Goal: Task Accomplishment & Management: Use online tool/utility

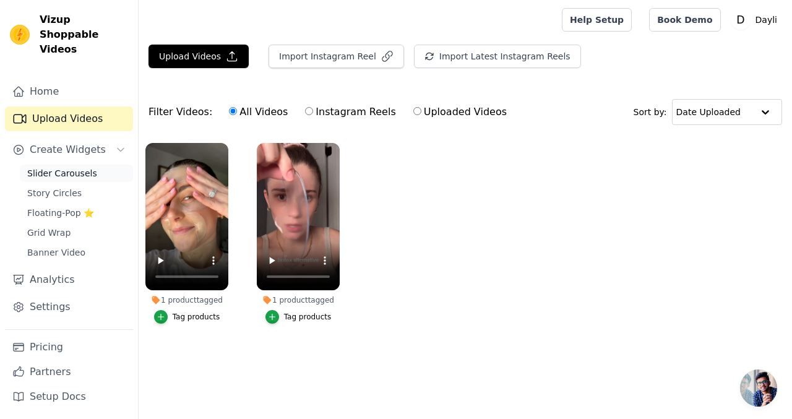
click at [74, 167] on span "Slider Carousels" at bounding box center [62, 173] width 70 height 12
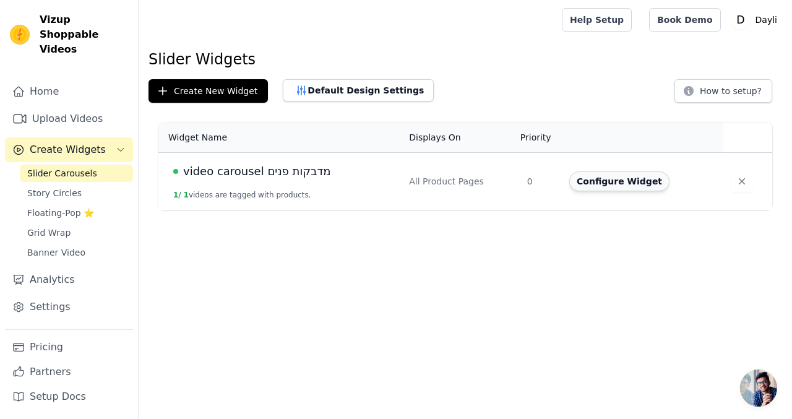
click at [651, 183] on button "Configure Widget" at bounding box center [619, 181] width 100 height 20
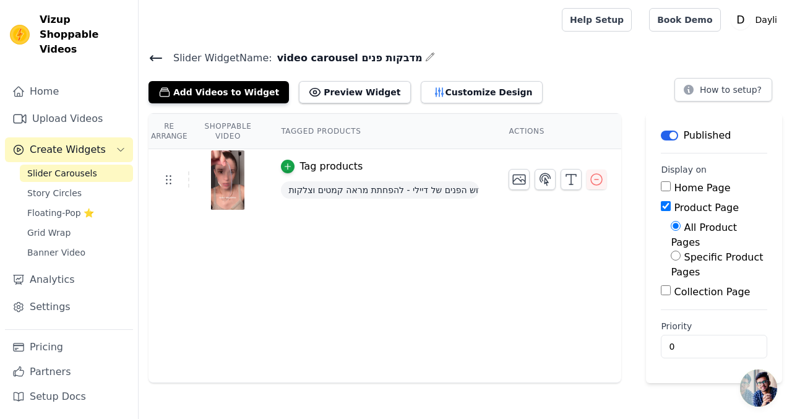
click at [236, 104] on div "Slider Widget Name: video carousel מדבקות פנים Add Videos to Widget Preview Wid…" at bounding box center [465, 215] width 653 height 333
click at [246, 89] on button "Add Videos to Widget" at bounding box center [218, 92] width 140 height 22
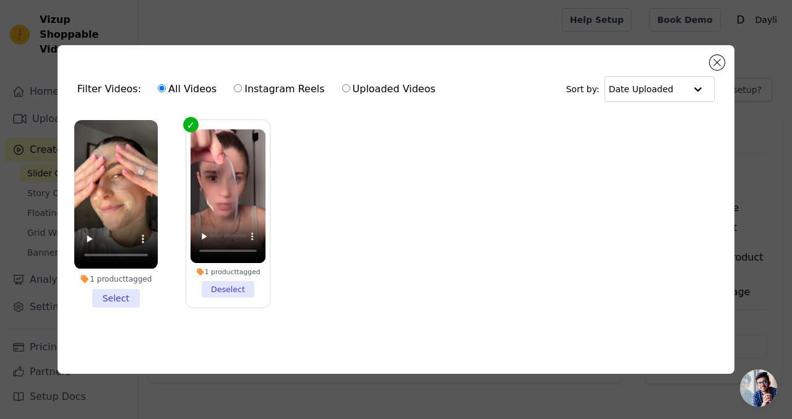
click at [115, 291] on li "1 product tagged Select" at bounding box center [115, 213] width 83 height 187
click at [0, 0] on input "1 product tagged Select" at bounding box center [0, 0] width 0 height 0
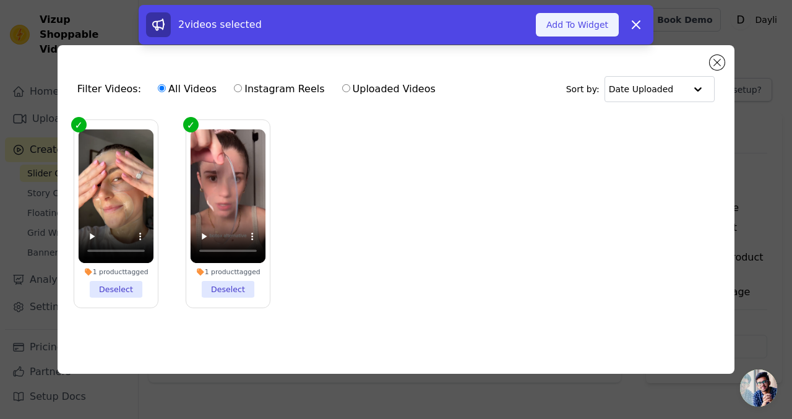
click at [574, 28] on button "Add To Widget" at bounding box center [577, 24] width 83 height 23
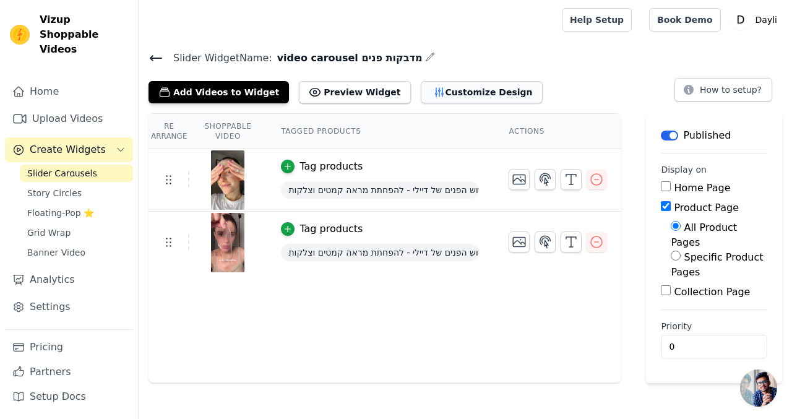
click at [433, 95] on icon "button" at bounding box center [439, 92] width 12 height 12
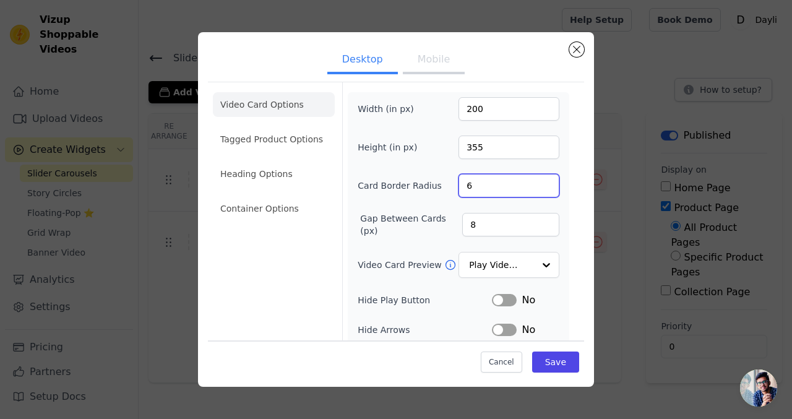
click at [489, 186] on input "6" at bounding box center [508, 185] width 101 height 23
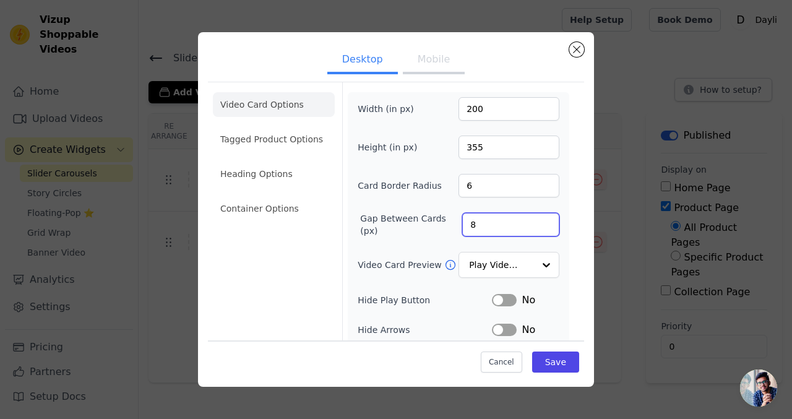
click at [485, 218] on input "8" at bounding box center [510, 224] width 97 height 23
type input "11"
click at [542, 364] on button "Save" at bounding box center [555, 361] width 47 height 21
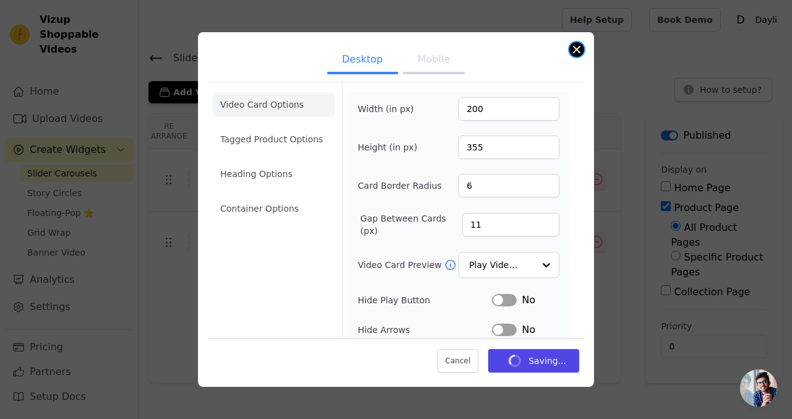
click at [578, 51] on button "Close modal" at bounding box center [576, 49] width 15 height 15
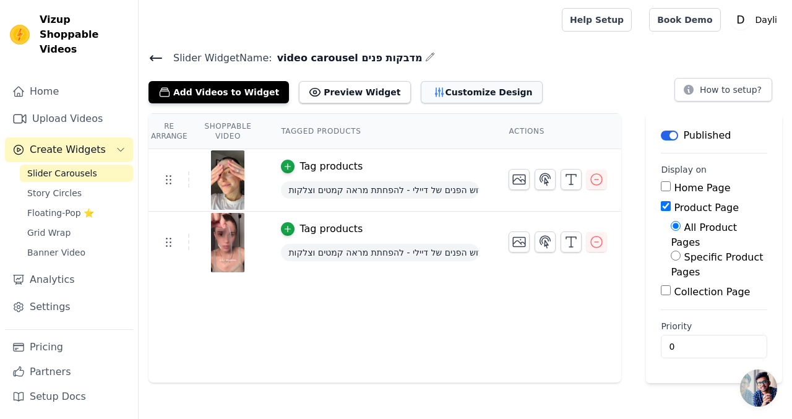
click at [472, 93] on button "Customize Design" at bounding box center [482, 92] width 122 height 22
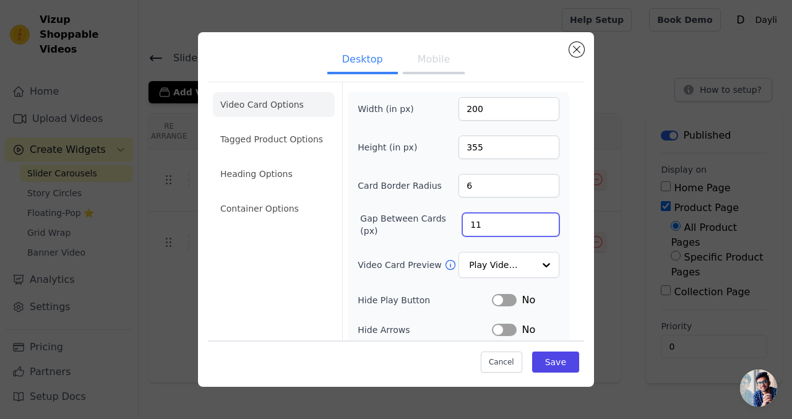
drag, startPoint x: 484, startPoint y: 220, endPoint x: 446, endPoint y: 220, distance: 37.1
click at [446, 220] on div "Gap Between Cards (px) 11" at bounding box center [458, 224] width 202 height 25
type input "20"
click at [564, 365] on button "Save" at bounding box center [555, 361] width 47 height 21
click at [494, 227] on input "20" at bounding box center [510, 224] width 97 height 23
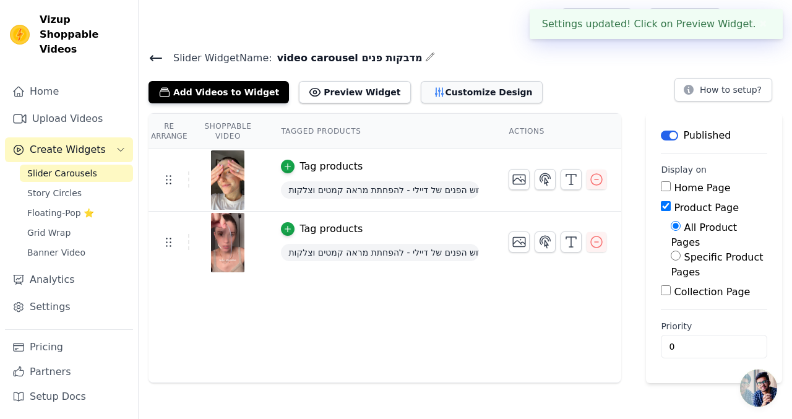
click at [434, 95] on button "Customize Design" at bounding box center [482, 92] width 122 height 22
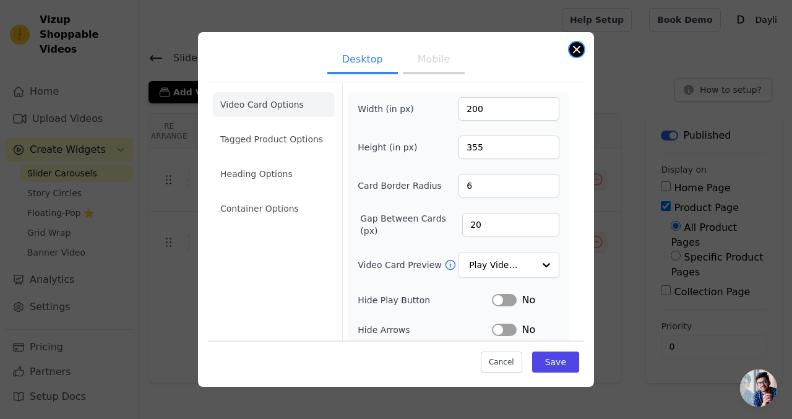
click at [576, 53] on button "Close modal" at bounding box center [576, 49] width 15 height 15
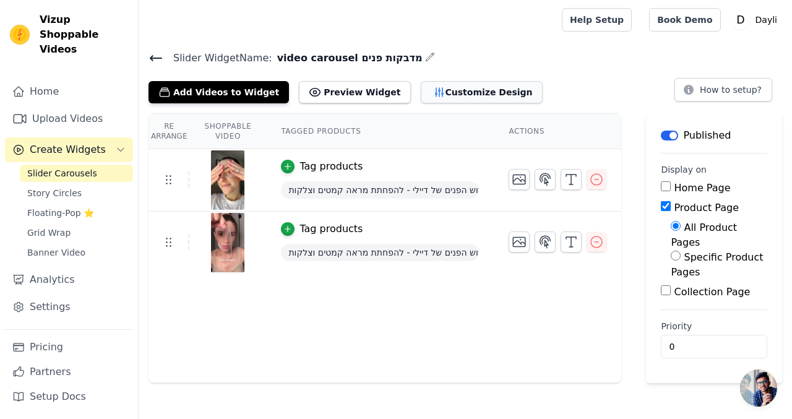
click at [455, 90] on button "Customize Design" at bounding box center [482, 92] width 122 height 22
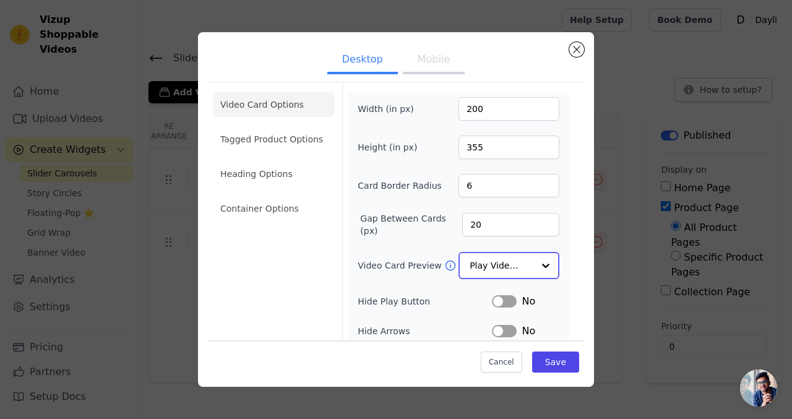
click at [497, 266] on input "Video Card Preview" at bounding box center [501, 265] width 64 height 25
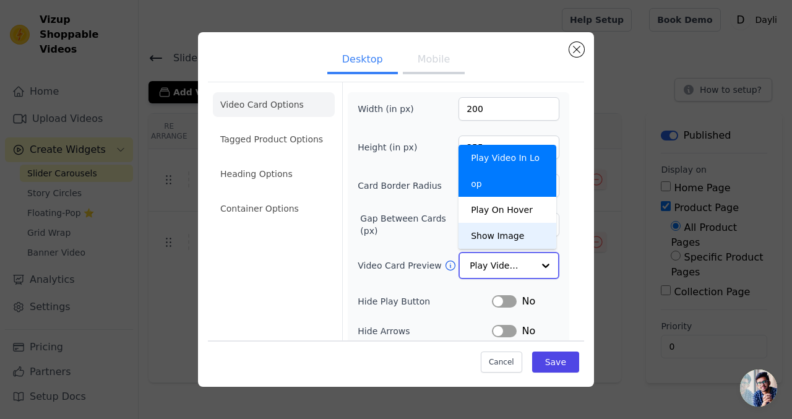
click at [501, 270] on input "Video Card Preview" at bounding box center [501, 265] width 64 height 25
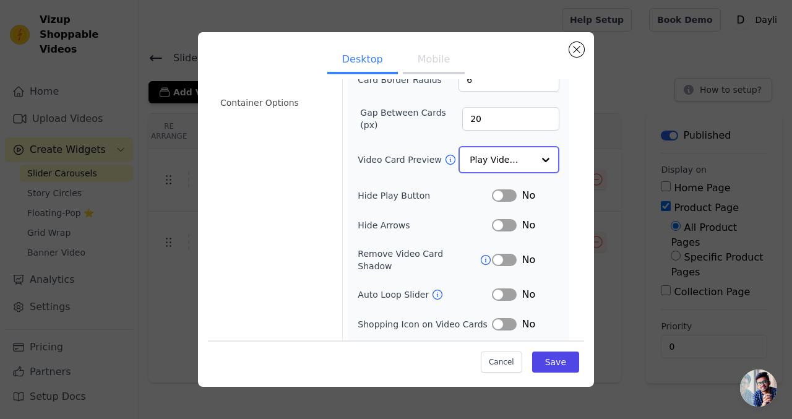
scroll to position [127, 0]
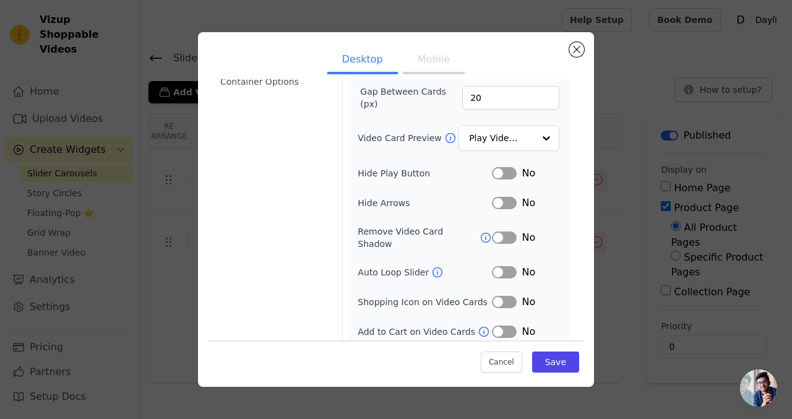
click at [502, 327] on button "Label" at bounding box center [504, 331] width 25 height 12
click at [497, 297] on button "Label" at bounding box center [504, 303] width 25 height 12
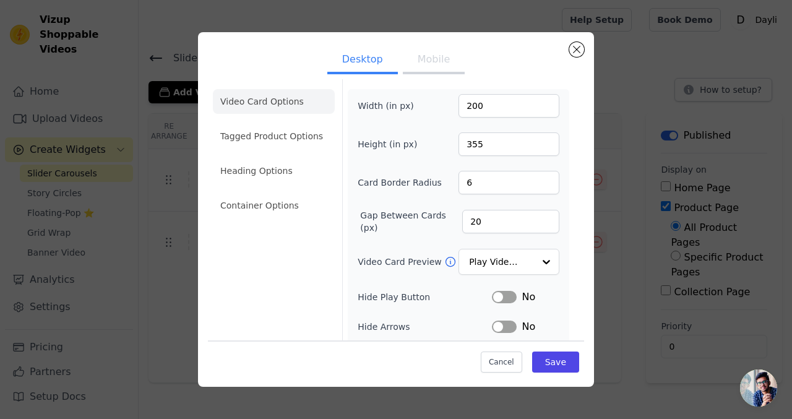
scroll to position [0, 0]
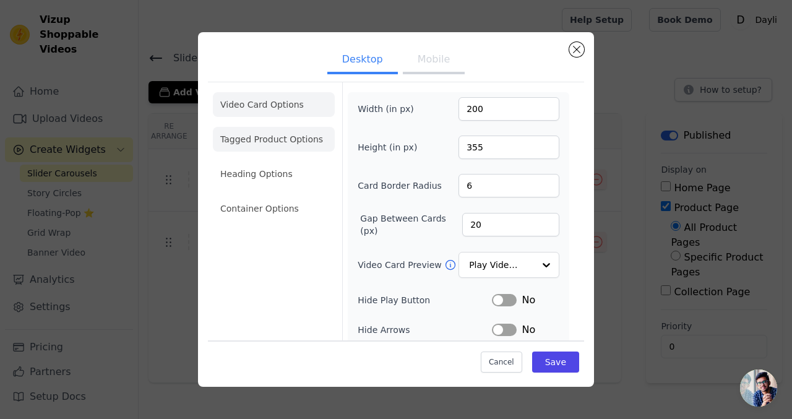
click at [265, 196] on li "Tagged Product Options" at bounding box center [274, 208] width 122 height 25
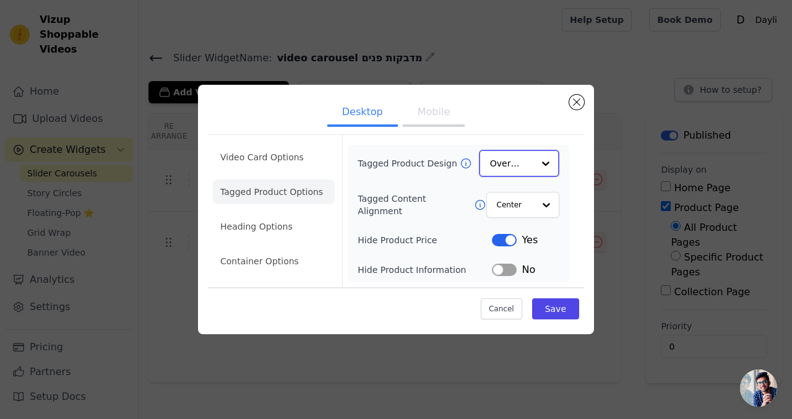
click at [540, 158] on div at bounding box center [545, 163] width 25 height 25
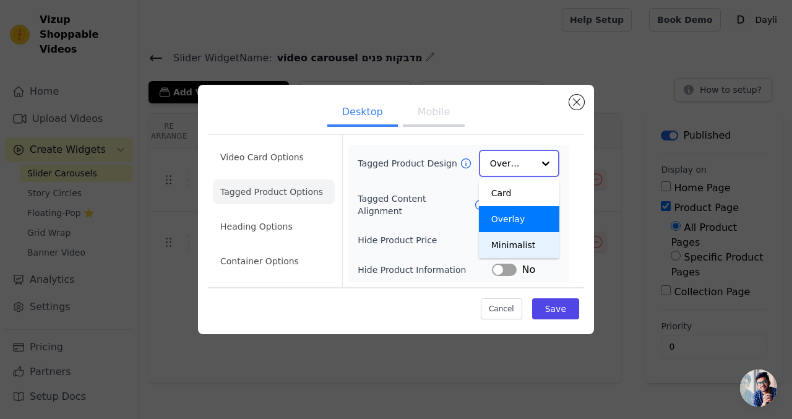
click at [511, 244] on div "Minimalist" at bounding box center [519, 245] width 80 height 26
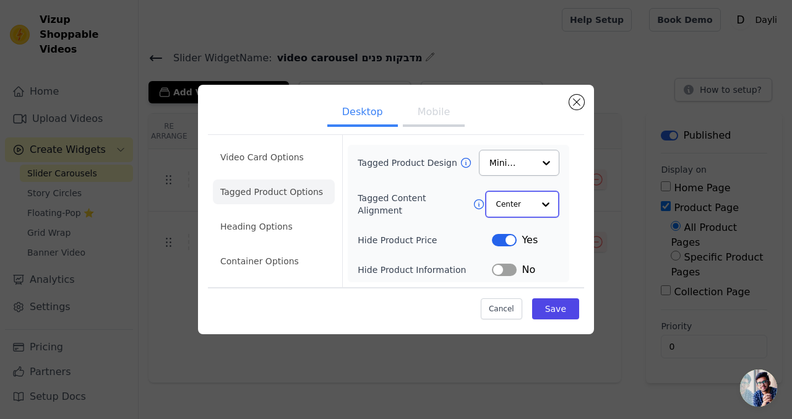
click at [532, 213] on input "Tagged Content Alignment" at bounding box center [514, 204] width 37 height 25
click at [531, 212] on input "Tagged Content Alignment" at bounding box center [514, 204] width 37 height 25
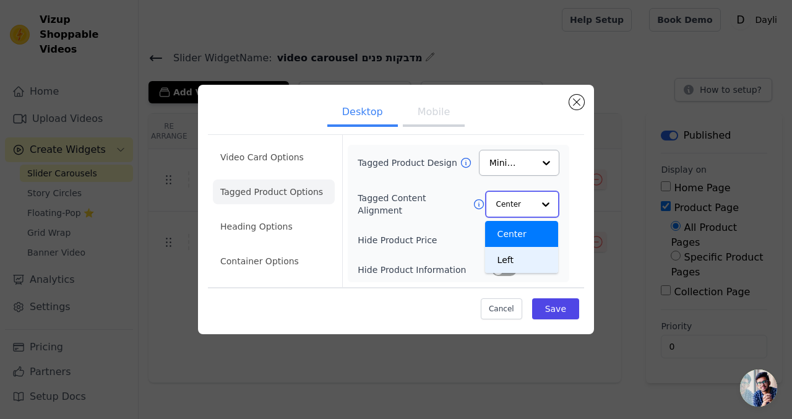
click at [518, 265] on div "Left" at bounding box center [521, 260] width 73 height 26
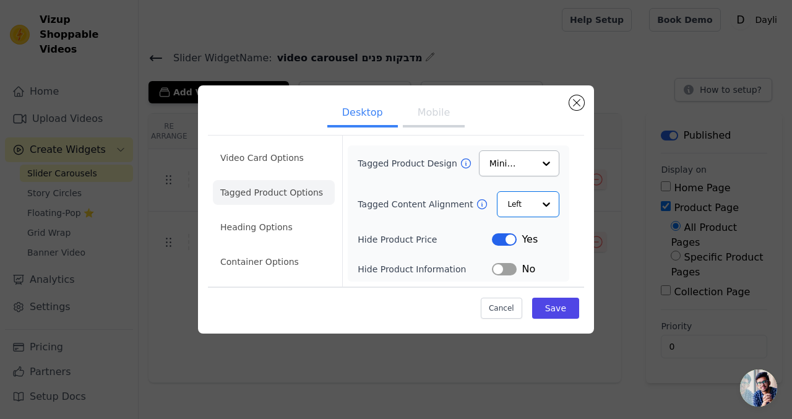
click at [508, 272] on button "Label" at bounding box center [504, 269] width 25 height 12
click at [272, 223] on li "Heading Options" at bounding box center [274, 227] width 122 height 25
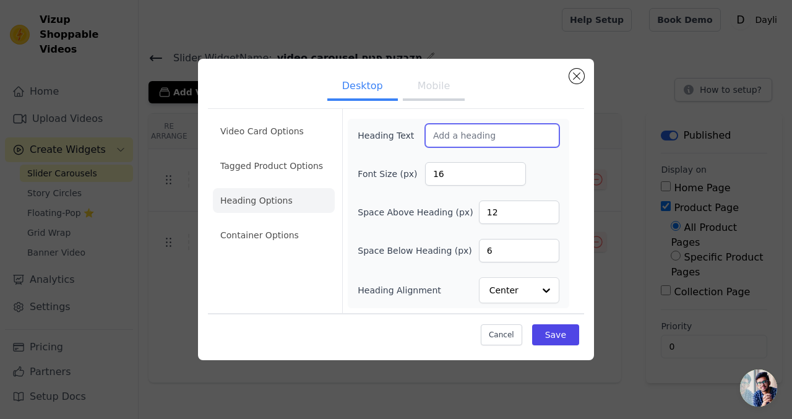
click at [503, 132] on input "Heading Text" at bounding box center [492, 135] width 134 height 23
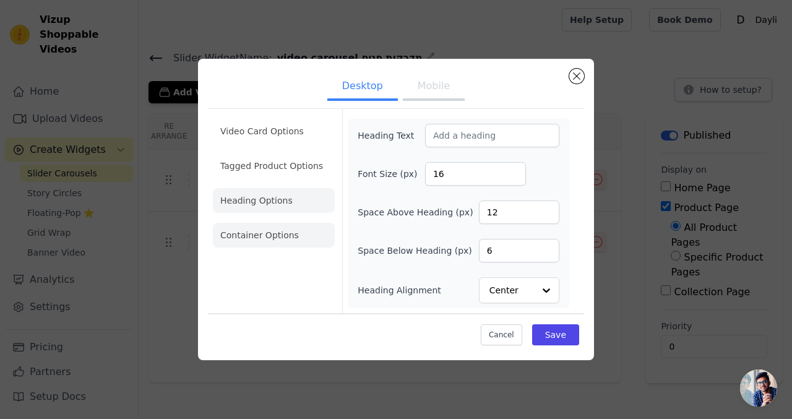
click at [284, 225] on li "Container Options" at bounding box center [274, 235] width 122 height 25
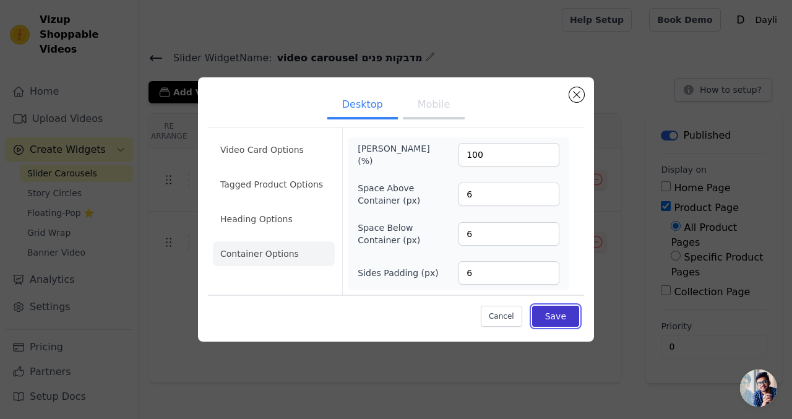
click at [564, 323] on button "Save" at bounding box center [555, 315] width 47 height 21
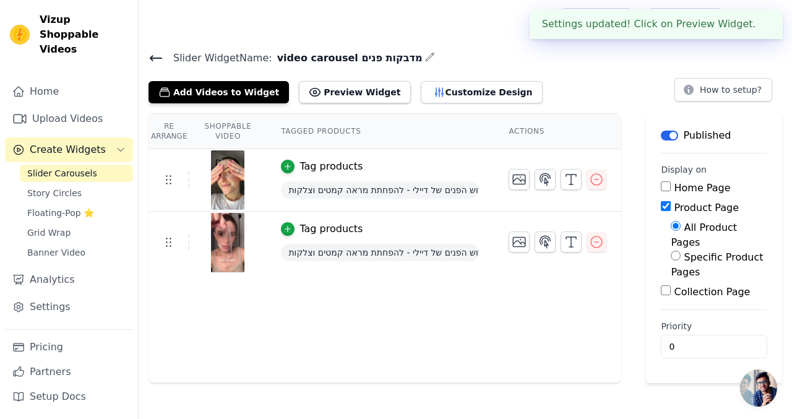
click at [506, 263] on tr "Tag products מארז חידוש הפנים של דיילי - להפחתת מראה קמטים וצלקות" at bounding box center [384, 242] width 472 height 62
click at [433, 98] on button "Customize Design" at bounding box center [482, 92] width 122 height 22
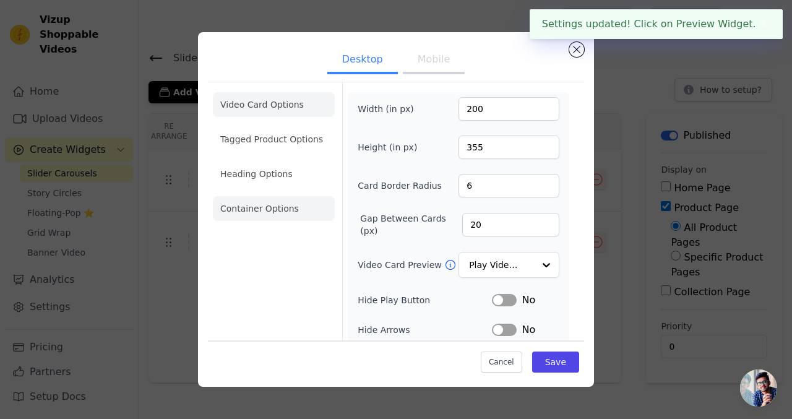
click at [256, 211] on li "Container Options" at bounding box center [274, 208] width 122 height 25
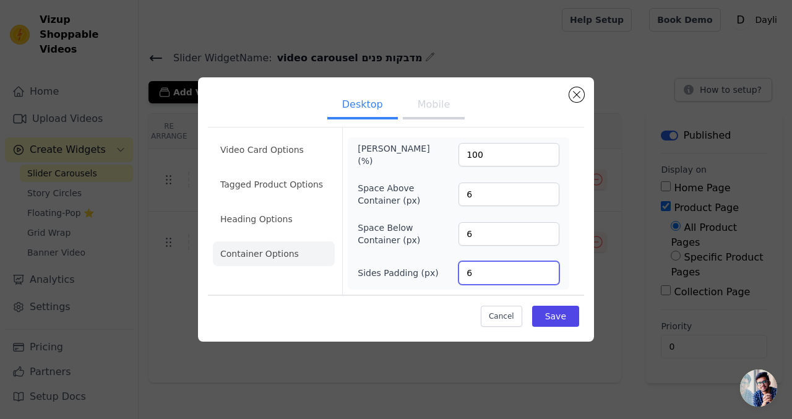
click at [491, 278] on input "6" at bounding box center [508, 272] width 101 height 23
click at [547, 314] on button "Save" at bounding box center [555, 315] width 47 height 21
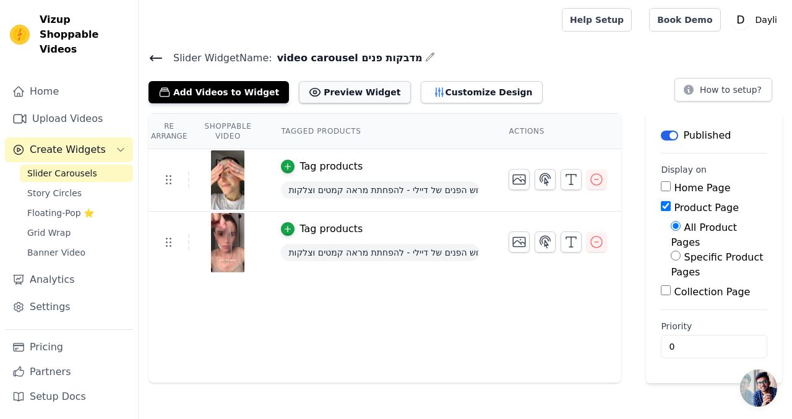
click at [365, 95] on button "Preview Widget" at bounding box center [354, 92] width 111 height 22
